Goal: Task Accomplishment & Management: Use online tool/utility

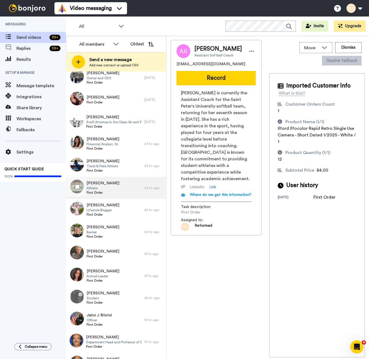
scroll to position [2209, 0]
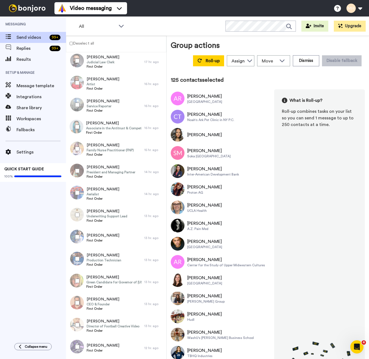
scroll to position [2689, 0]
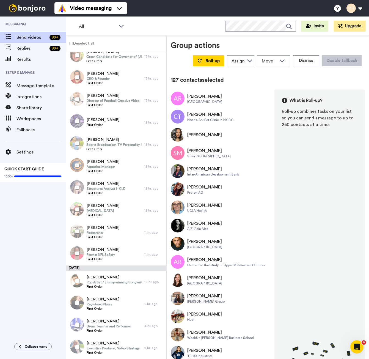
click at [78, 184] on div at bounding box center [76, 187] width 20 height 19
click at [80, 213] on div at bounding box center [76, 209] width 20 height 19
click at [79, 226] on div at bounding box center [76, 231] width 20 height 19
click at [79, 327] on div at bounding box center [76, 324] width 20 height 19
click at [203, 64] on button "Roll-up" at bounding box center [208, 60] width 31 height 11
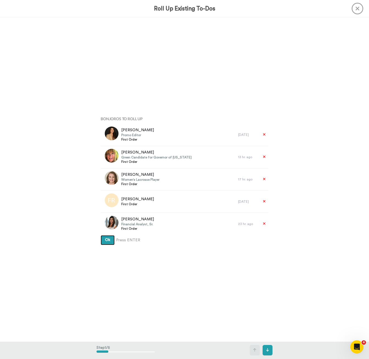
click at [109, 244] on button "Ok" at bounding box center [108, 240] width 14 height 10
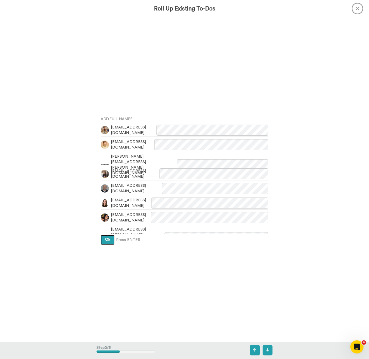
click at [107, 240] on span "Ok" at bounding box center [107, 239] width 5 height 4
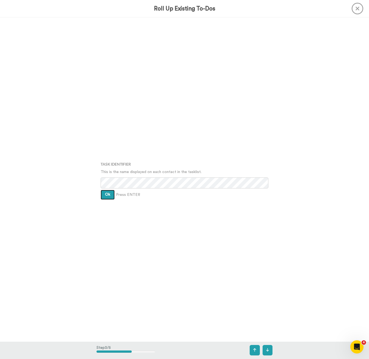
click at [107, 196] on span "Ok" at bounding box center [107, 194] width 5 height 4
click at [108, 191] on span "Ok" at bounding box center [107, 190] width 5 height 4
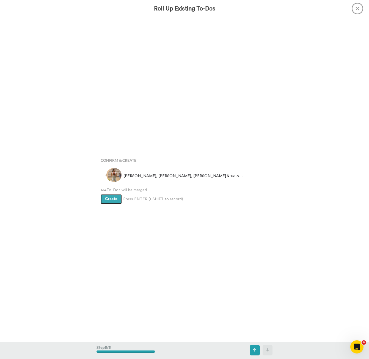
scroll to position [1295, 0]
click at [112, 198] on span "Create" at bounding box center [111, 198] width 12 height 4
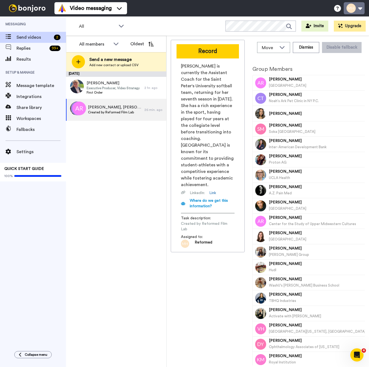
click at [358, 10] on button at bounding box center [354, 8] width 21 height 12
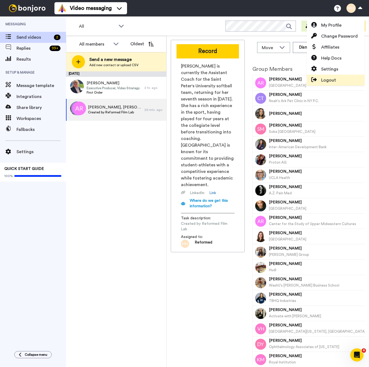
click at [330, 79] on span "Logout" at bounding box center [328, 80] width 15 height 7
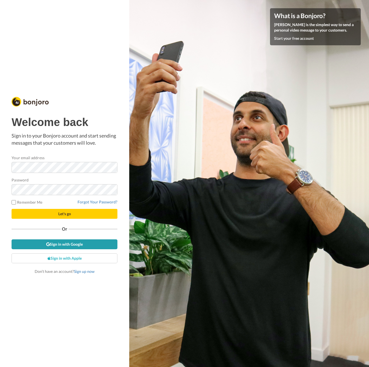
click at [66, 245] on link "Sign in with Google" at bounding box center [65, 245] width 106 height 10
